Goal: Check status

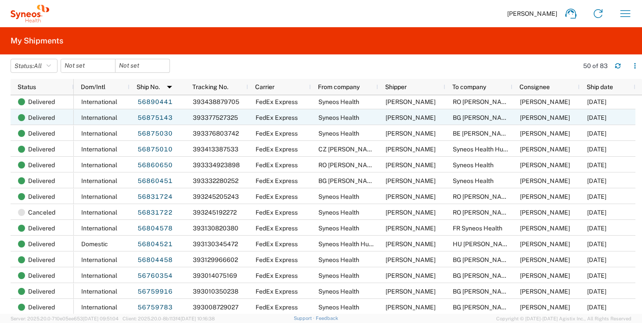
scroll to position [73, 0]
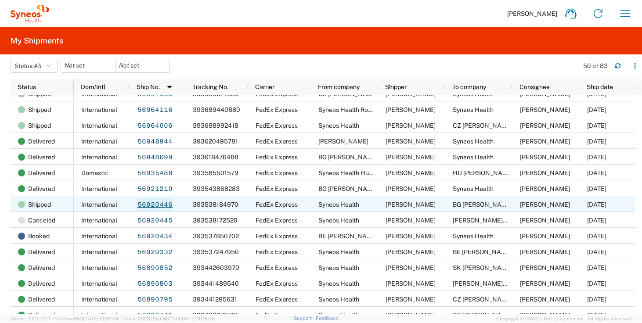
click at [163, 204] on link "56920446" at bounding box center [155, 205] width 36 height 14
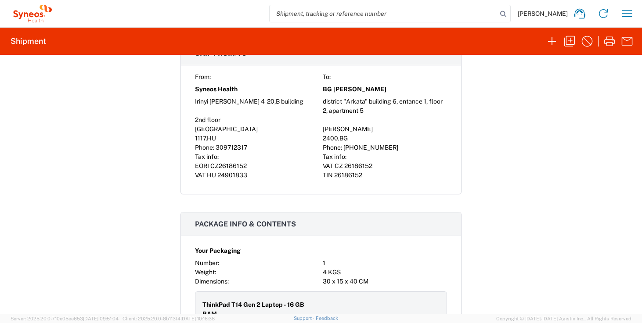
scroll to position [710, 0]
drag, startPoint x: 397, startPoint y: 146, endPoint x: 313, endPoint y: 147, distance: 83.5
click at [313, 147] on div "From: To: Syneos Health BG Magdalena Yaprakova Irinyi Jozsef u. 4-20,B building…" at bounding box center [321, 127] width 252 height 108
copy div "Phone: +3590878 188 477"
